Goal: Navigation & Orientation: Find specific page/section

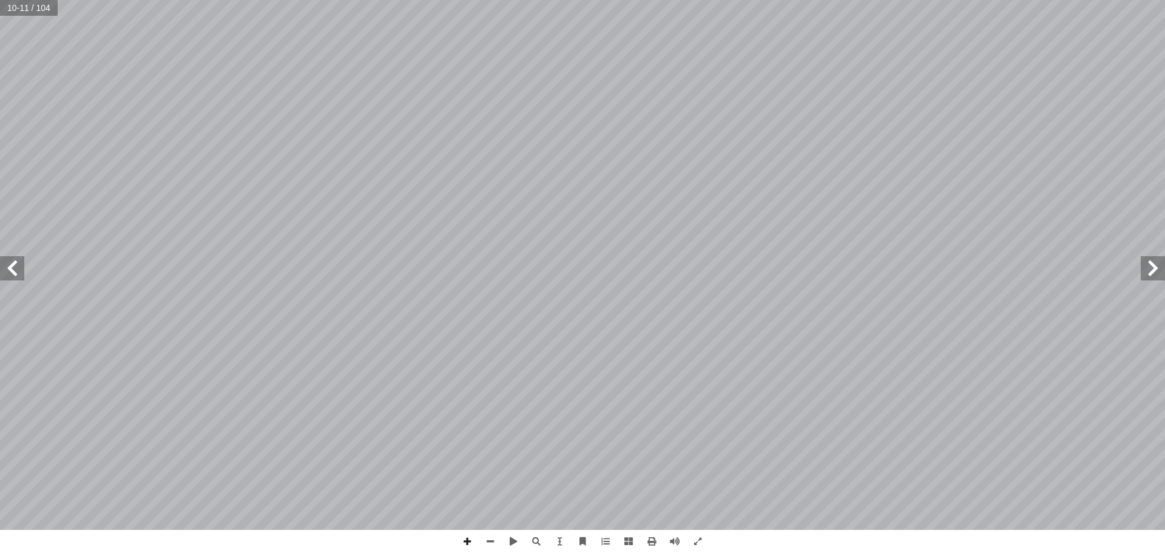
click at [1157, 274] on span at bounding box center [1153, 268] width 24 height 24
click at [9, 268] on span at bounding box center [12, 268] width 24 height 24
